Goal: Information Seeking & Learning: Learn about a topic

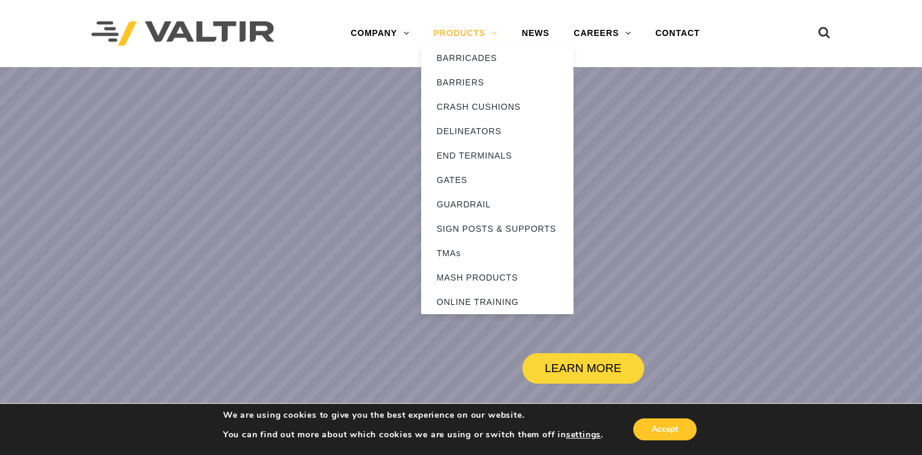
click at [467, 33] on link "PRODUCTS" at bounding box center [465, 33] width 88 height 24
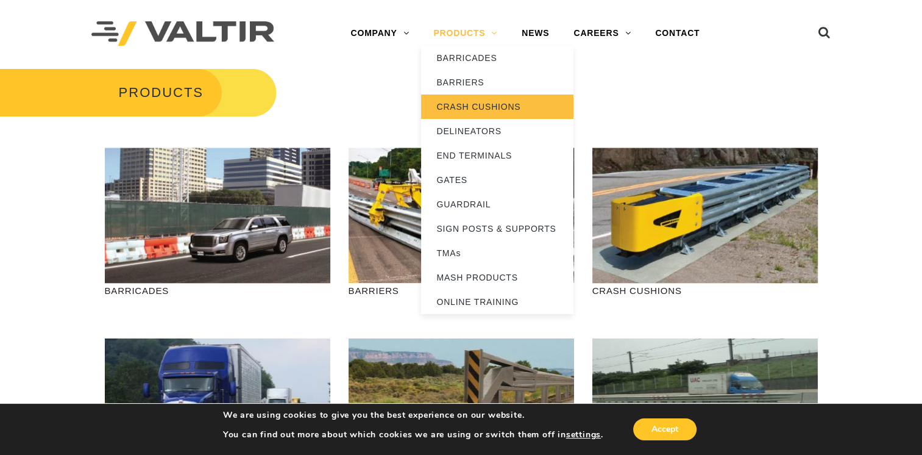
click at [458, 106] on link "CRASH CUSHIONS" at bounding box center [497, 106] width 152 height 24
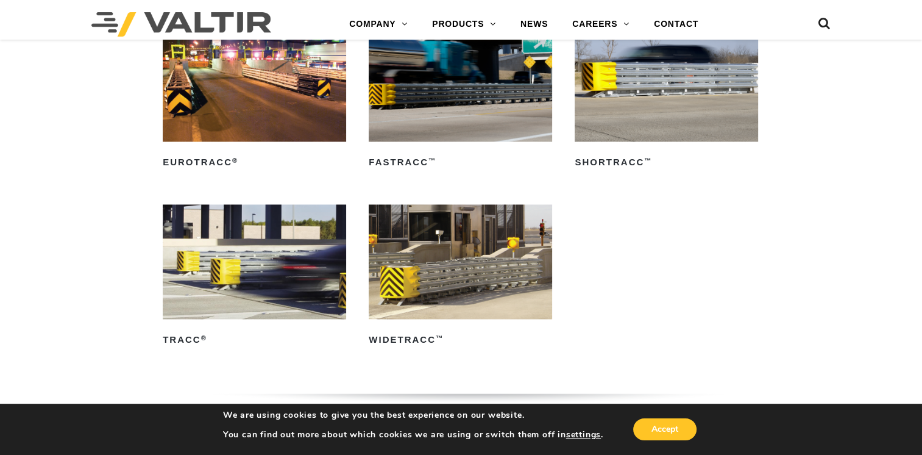
scroll to position [1890, 0]
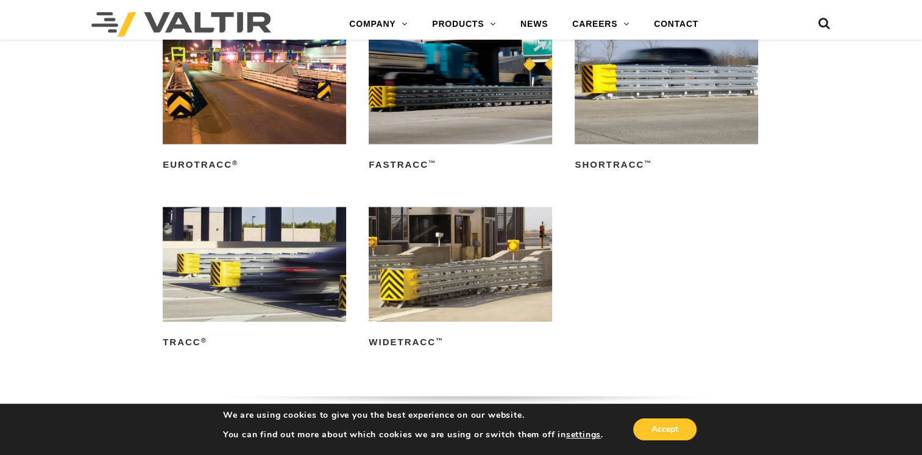
click at [276, 115] on img at bounding box center [254, 86] width 183 height 115
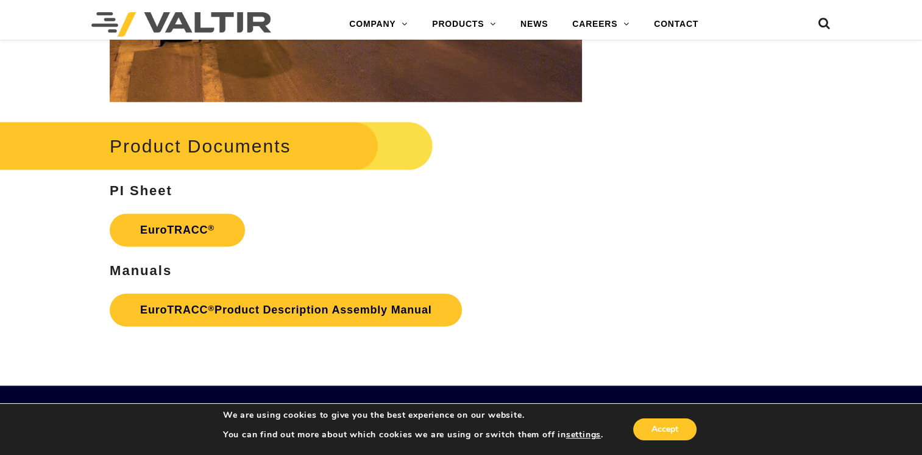
scroll to position [1612, 0]
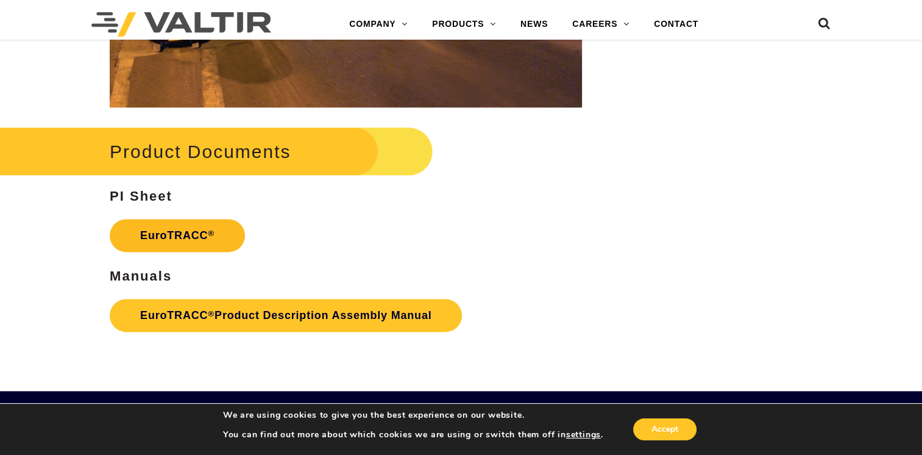
click at [180, 235] on link "EuroTRACC ®" at bounding box center [177, 235] width 135 height 33
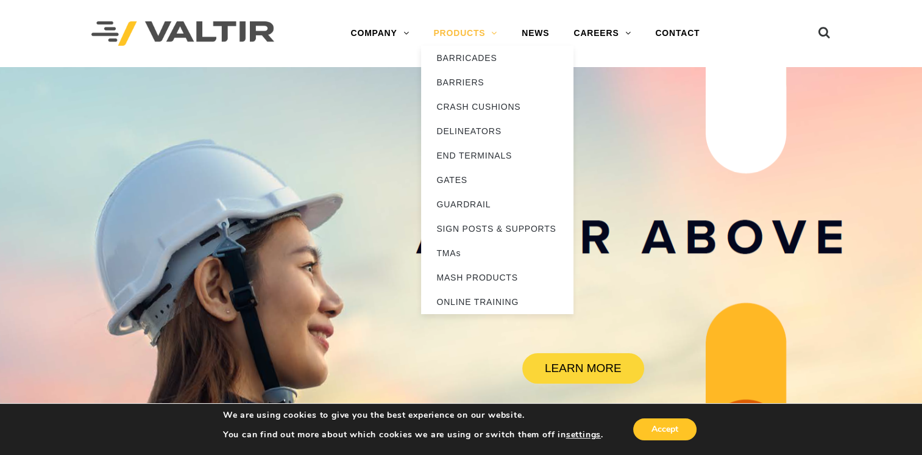
click at [471, 33] on link "PRODUCTS" at bounding box center [465, 33] width 88 height 24
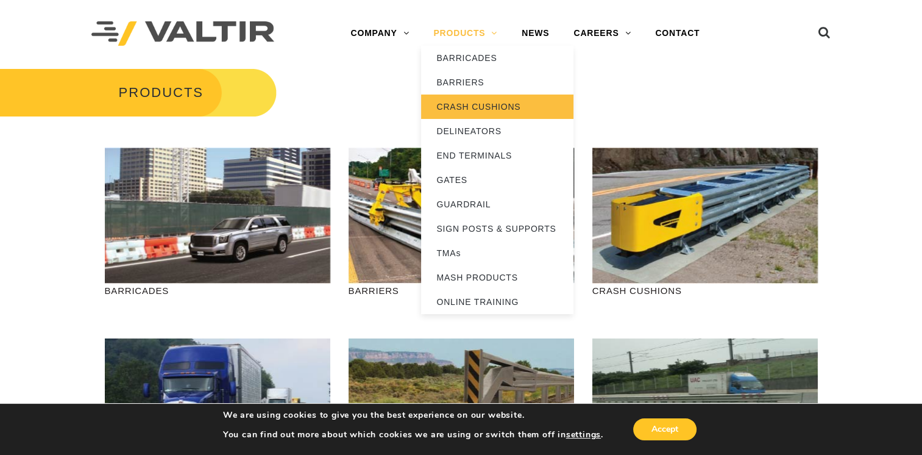
click at [474, 107] on link "CRASH CUSHIONS" at bounding box center [497, 106] width 152 height 24
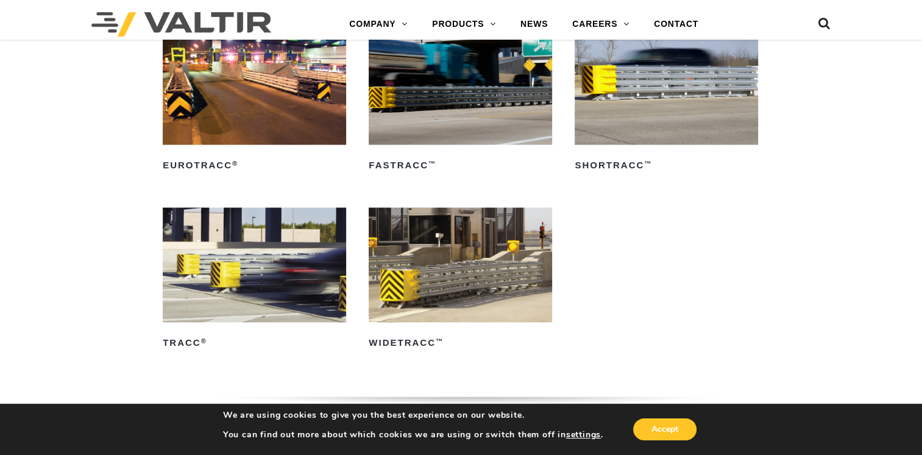
scroll to position [1890, 0]
click at [217, 91] on img at bounding box center [254, 86] width 183 height 115
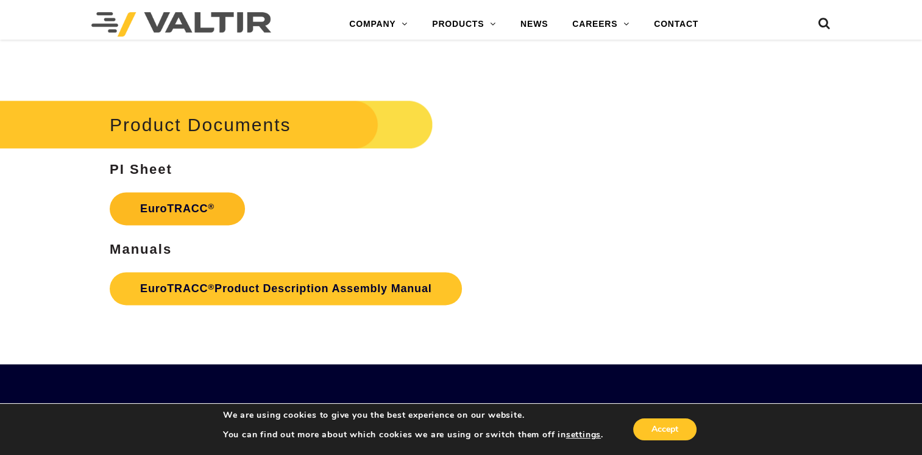
scroll to position [1646, 0]
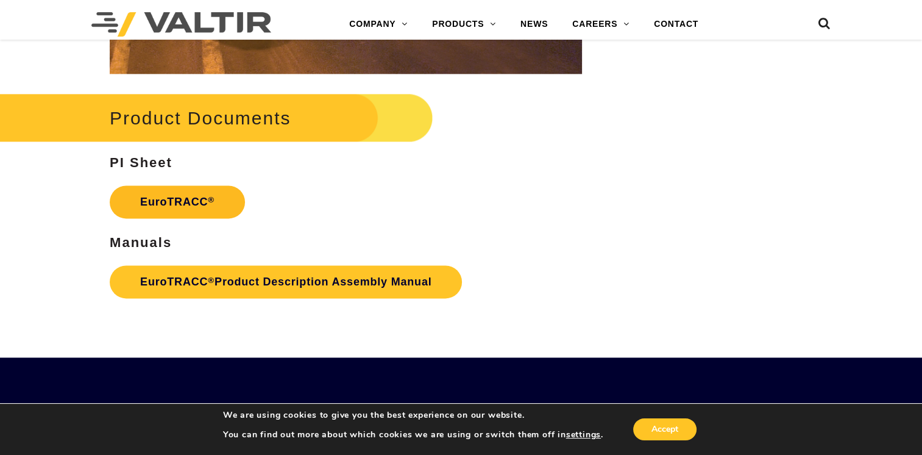
click at [173, 199] on link "EuroTRACC ®" at bounding box center [177, 201] width 135 height 33
